Goal: Task Accomplishment & Management: Complete application form

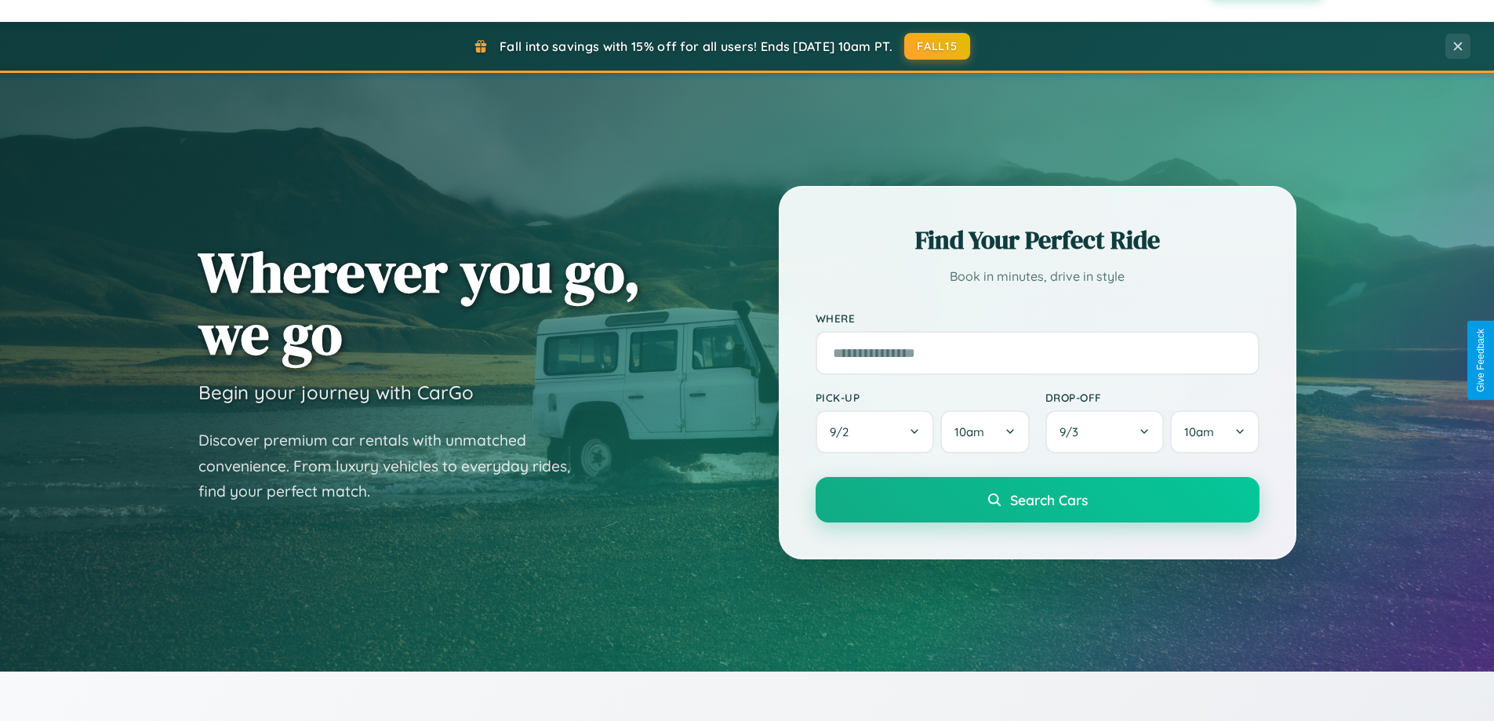
scroll to position [3017, 0]
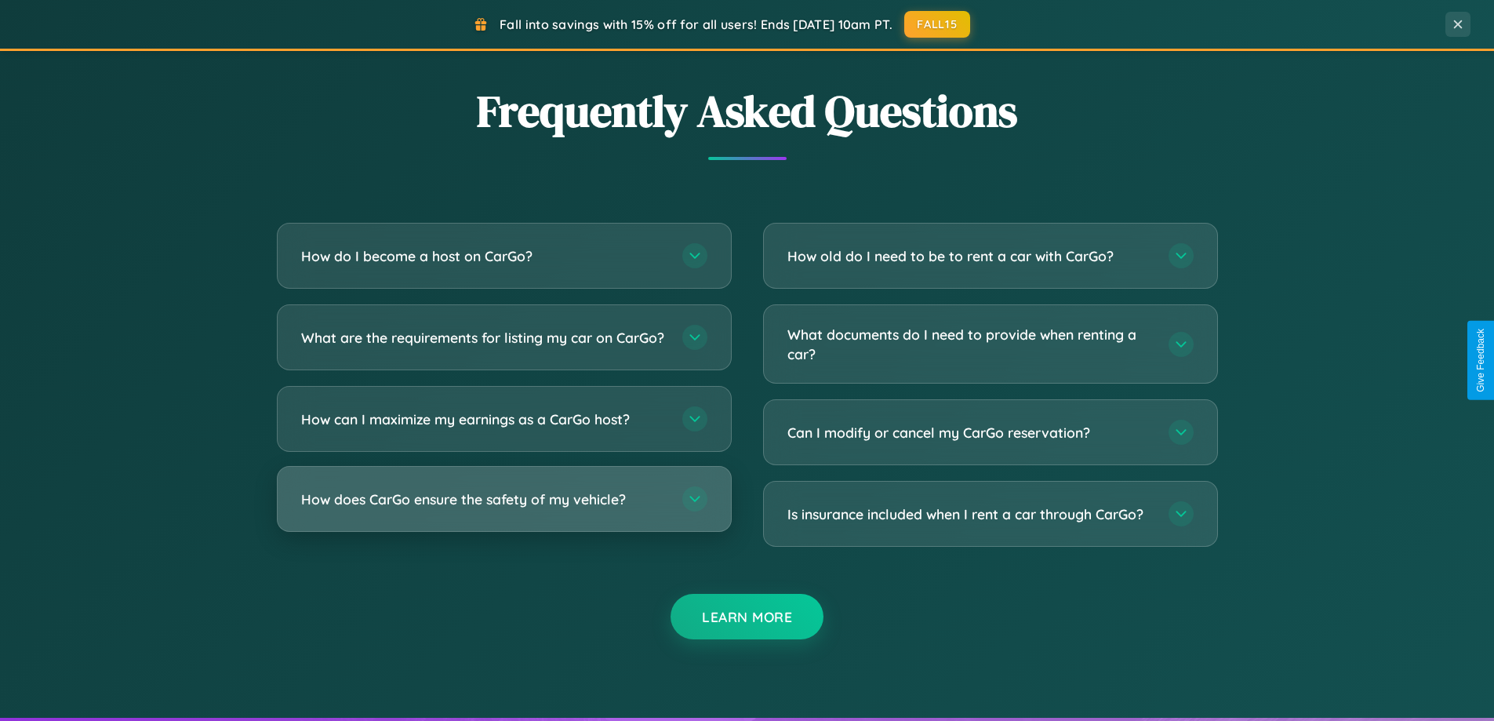
click at [503, 509] on h3 "How does CarGo ensure the safety of my vehicle?" at bounding box center [483, 499] width 365 height 20
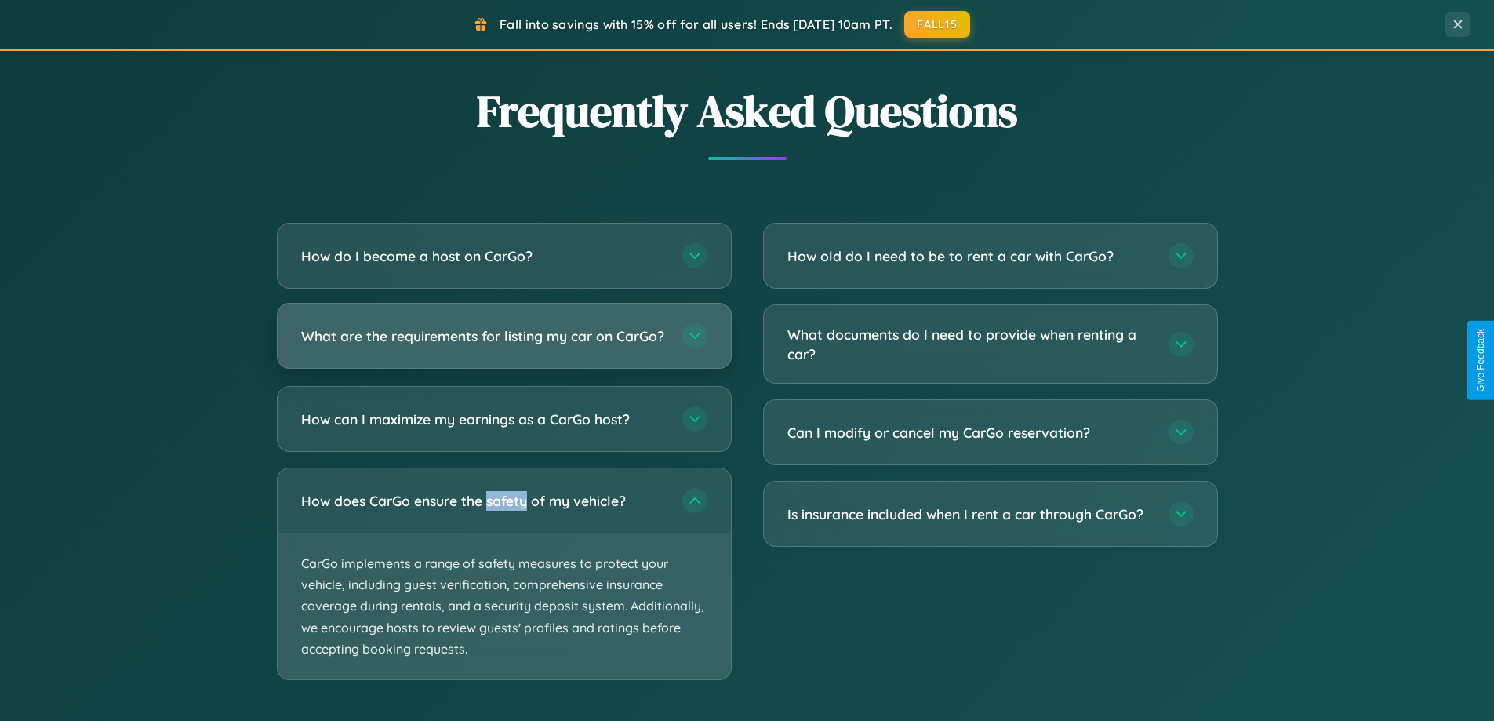
click at [503, 343] on h3 "What are the requirements for listing my car on CarGo?" at bounding box center [483, 336] width 365 height 20
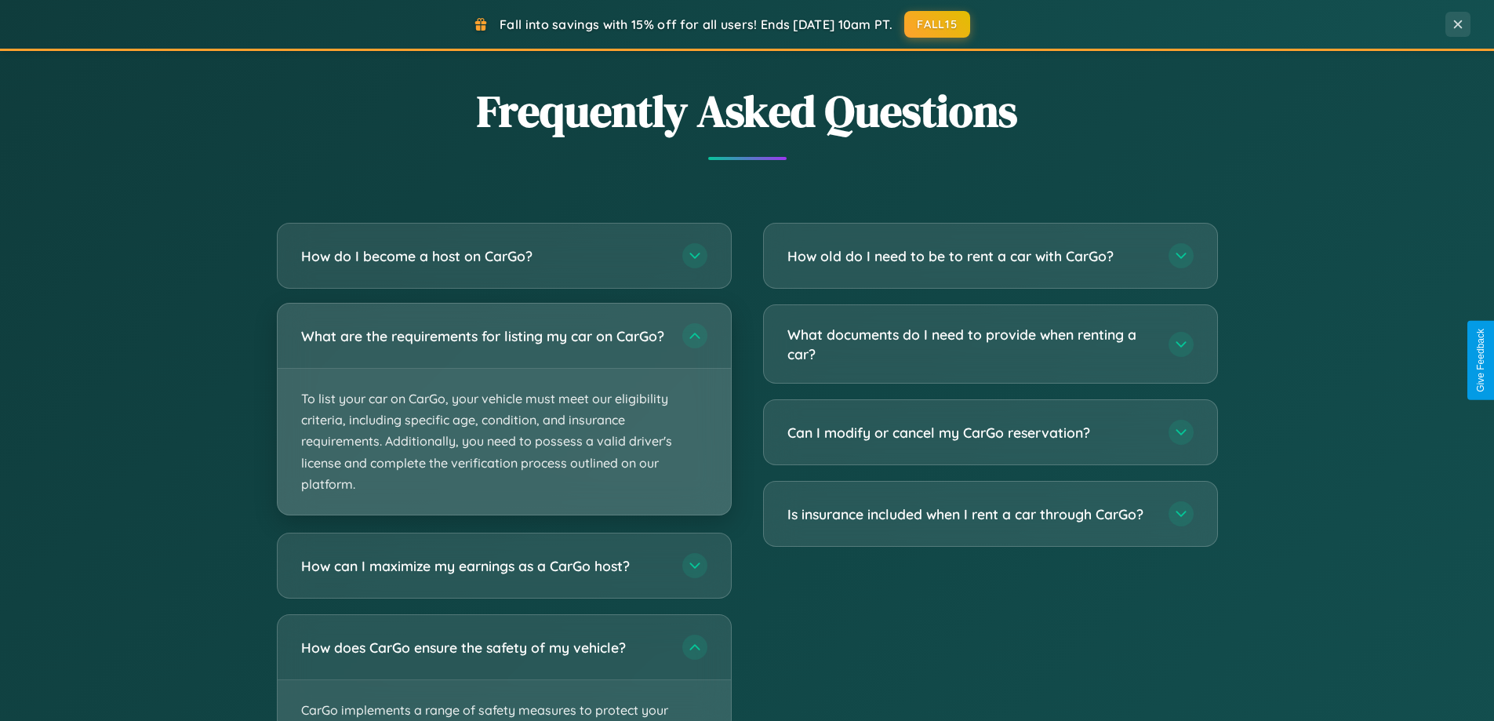
click at [503, 416] on p "To list your car on CarGo, your vehicle must meet our eligibility criteria, inc…" at bounding box center [504, 442] width 453 height 146
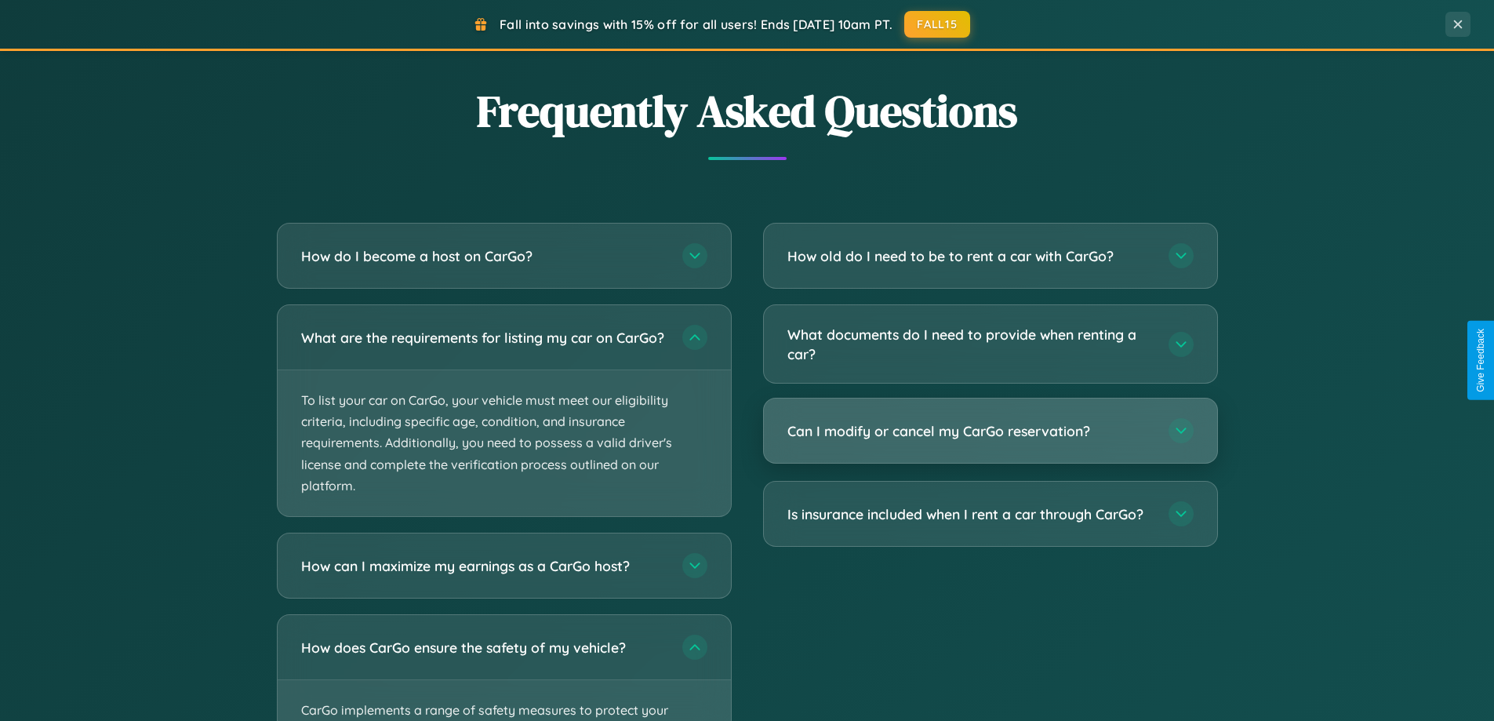
click at [990, 432] on h3 "Can I modify or cancel my CarGo reservation?" at bounding box center [969, 431] width 365 height 20
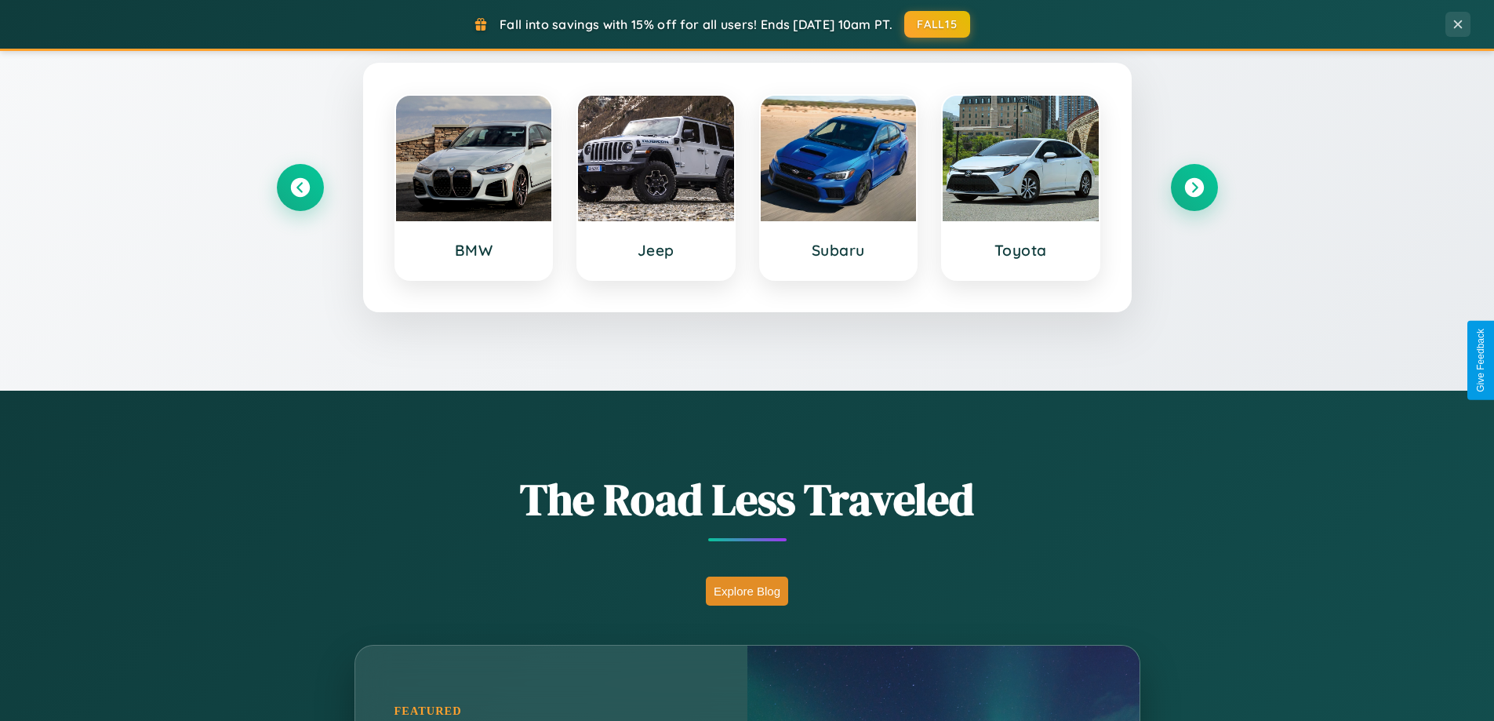
scroll to position [676, 0]
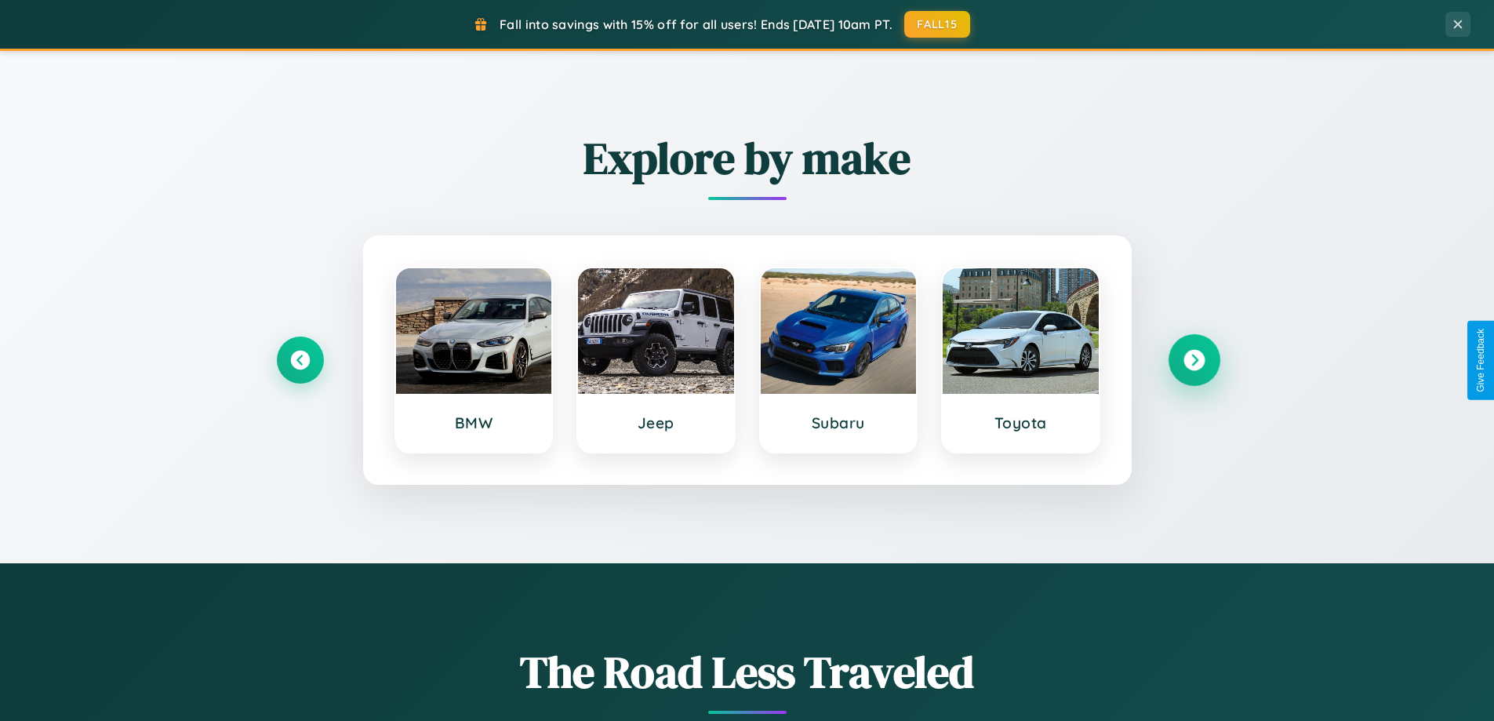
click at [1193, 360] on icon at bounding box center [1193, 360] width 21 height 21
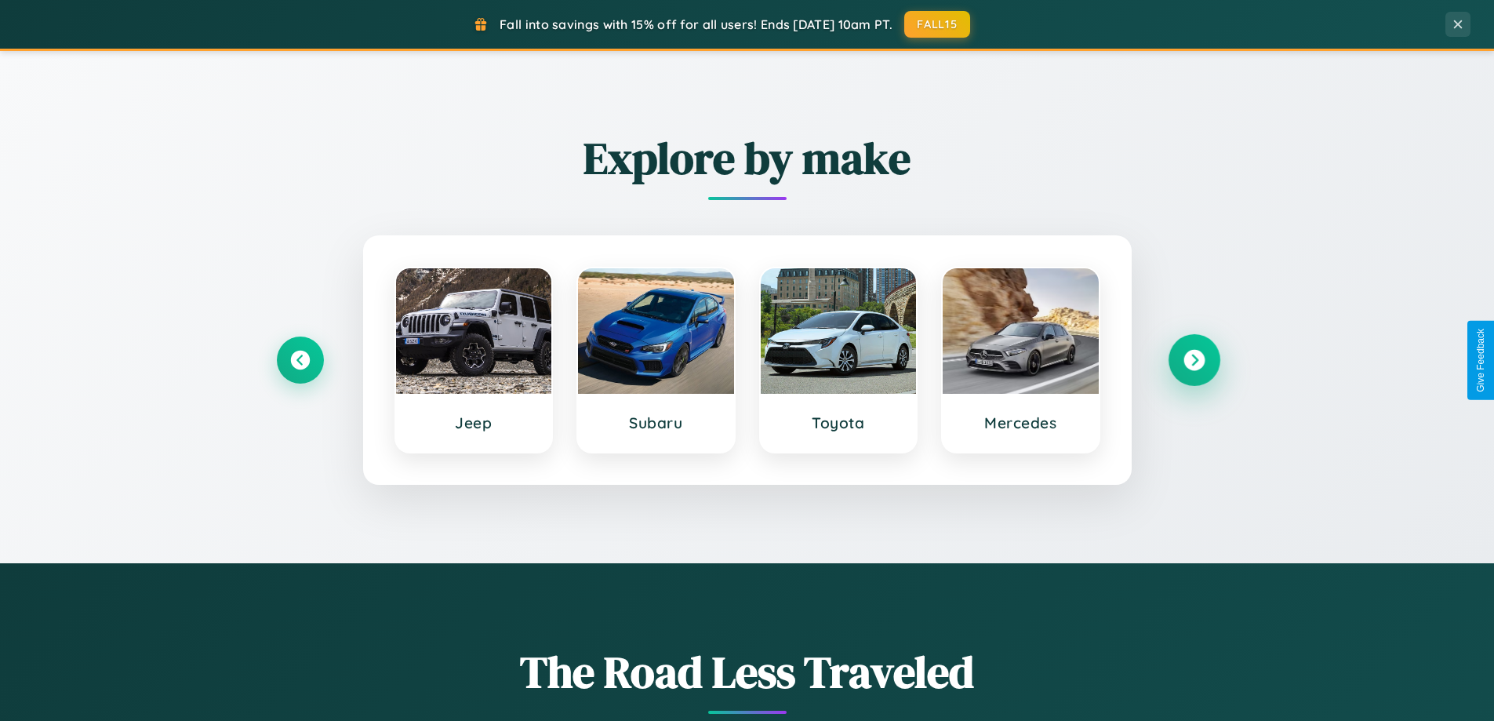
click at [1193, 360] on icon at bounding box center [1193, 360] width 21 height 21
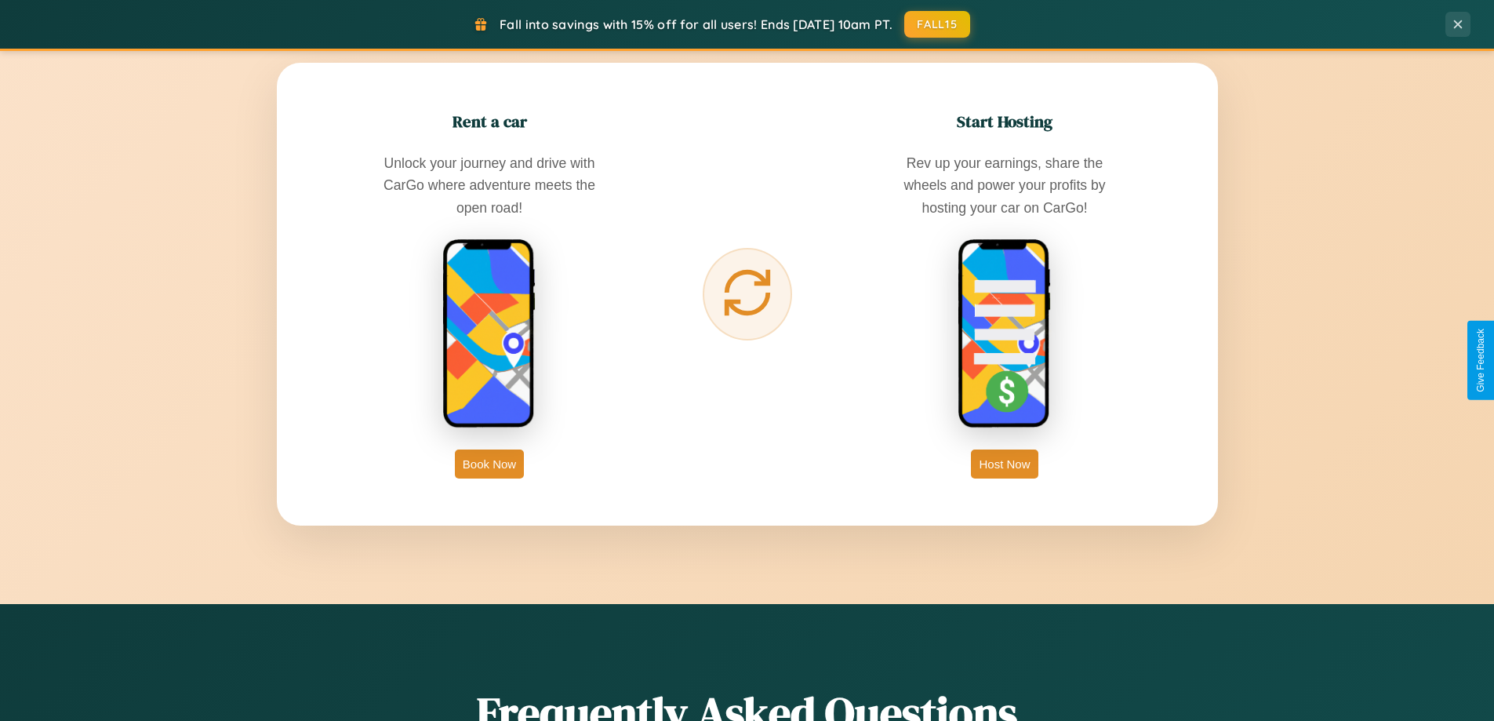
scroll to position [2519, 0]
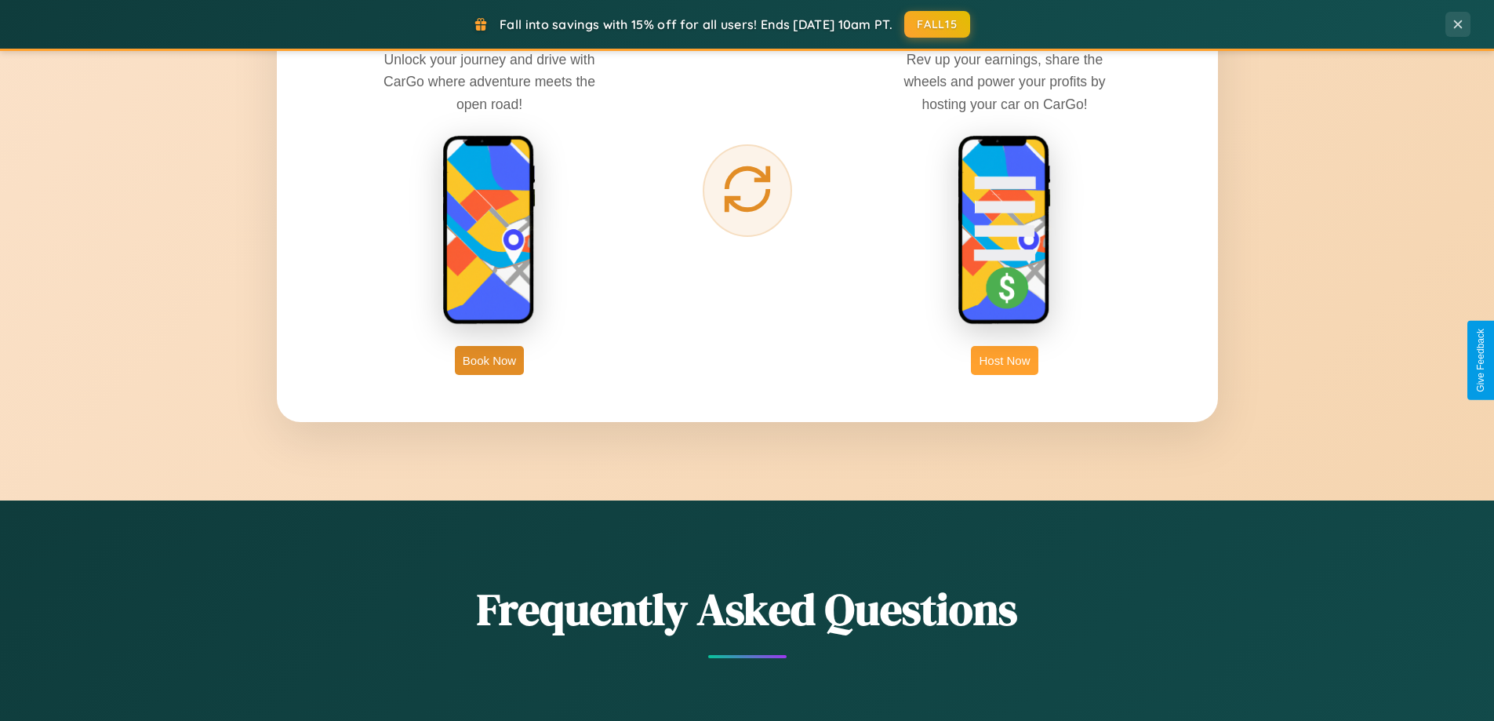
click at [1004, 360] on button "Host Now" at bounding box center [1004, 360] width 67 height 29
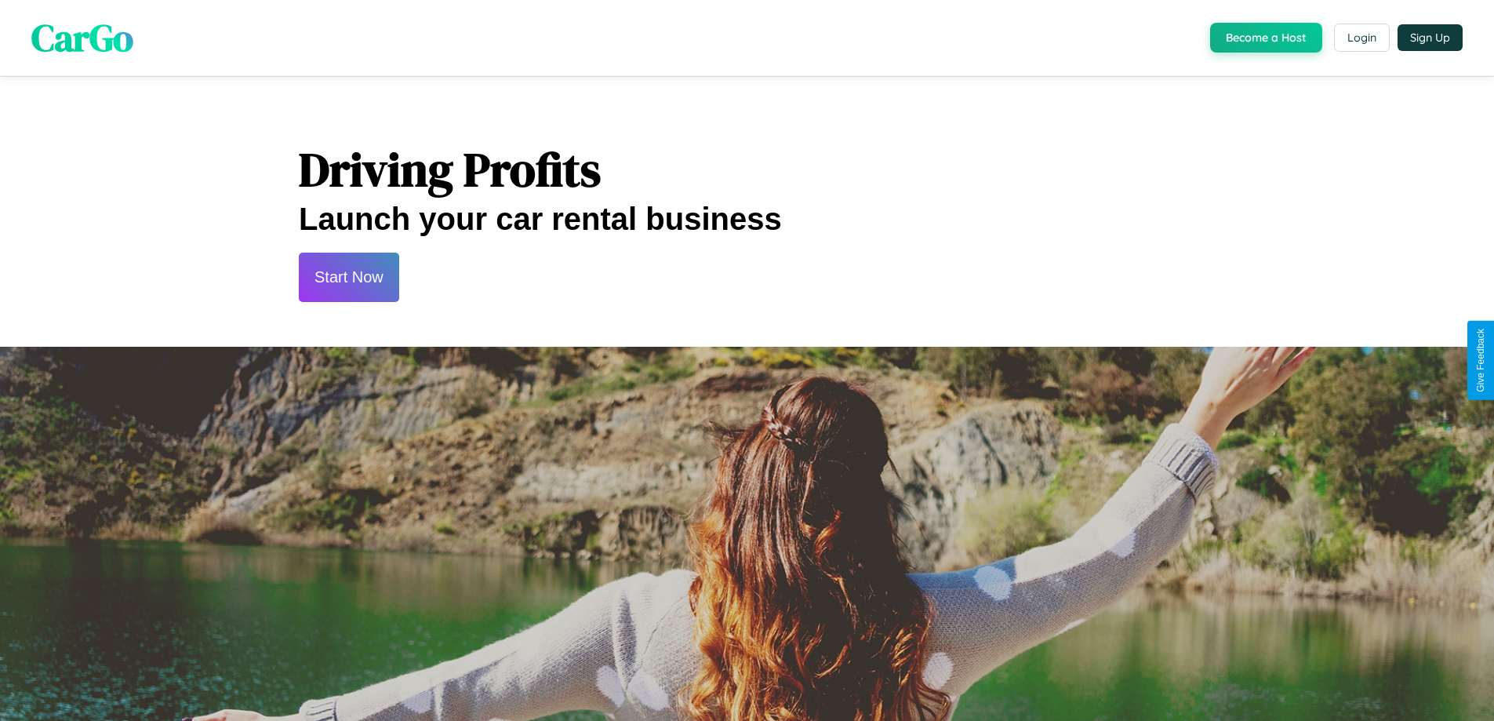
click at [348, 277] on button "Start Now" at bounding box center [349, 276] width 100 height 49
